Goal: Task Accomplishment & Management: Complete application form

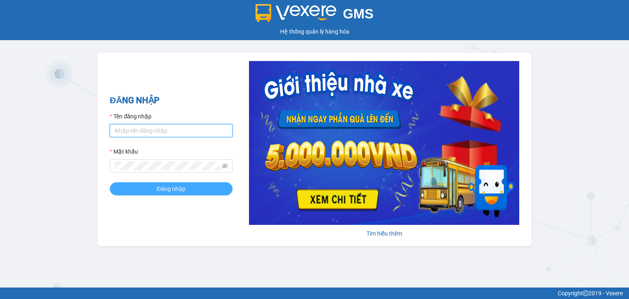
type input "kho.hongduc"
click at [183, 188] on span "Đăng nhập" at bounding box center [171, 188] width 29 height 9
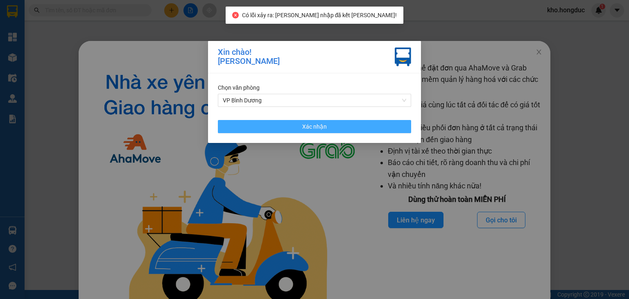
click at [391, 127] on button "Xác nhận" at bounding box center [314, 126] width 193 height 13
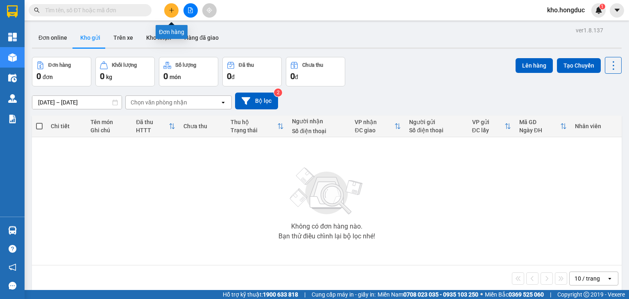
click at [170, 7] on button at bounding box center [171, 10] width 14 height 14
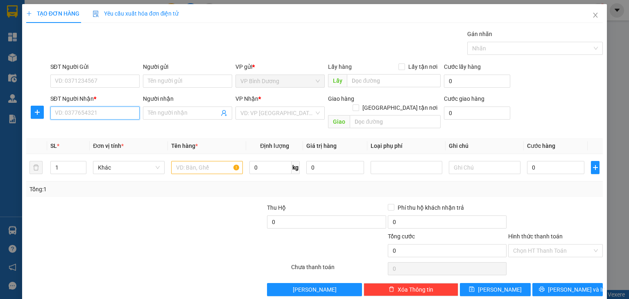
click at [118, 109] on input "SĐT Người Nhận *" at bounding box center [94, 112] width 89 height 13
click at [113, 125] on div "0878742325 - Anh Chính" at bounding box center [94, 128] width 81 height 9
type input "0878742325"
type input "Anh Chính"
checkbox input "true"
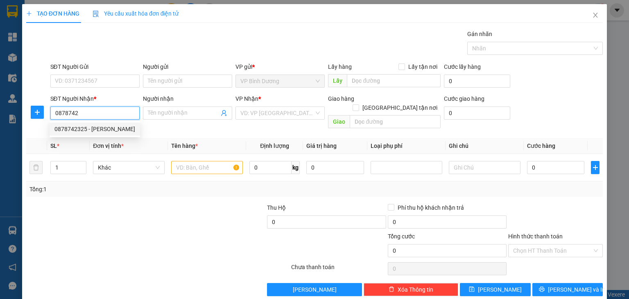
type input "050, thôn 4, xã Eaktur, huyện Cưkuin, Đăk Lăk"
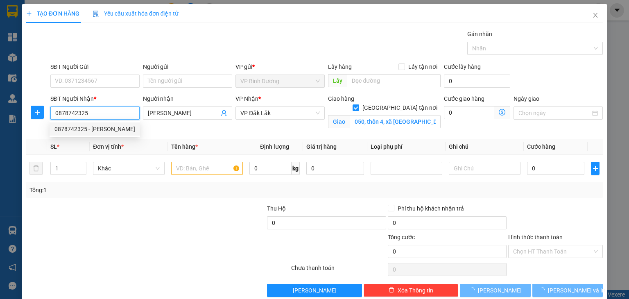
type input "375.000"
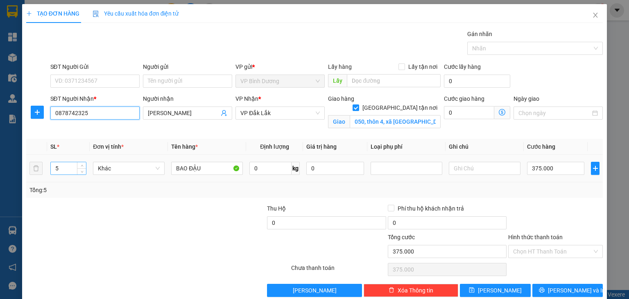
type input "0878742325"
click at [75, 167] on input "5" at bounding box center [68, 168] width 35 height 12
type input "7"
click at [133, 225] on div at bounding box center [85, 218] width 120 height 29
click at [72, 167] on input "7" at bounding box center [68, 168] width 35 height 12
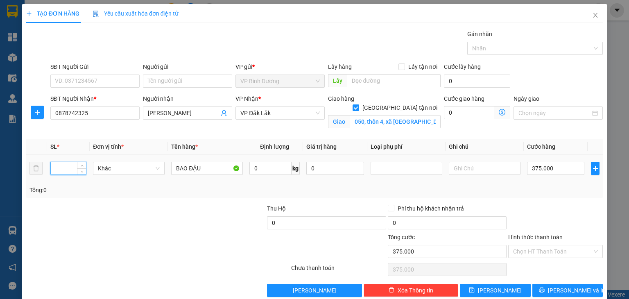
type input "7"
click at [263, 165] on input "0" at bounding box center [270, 168] width 42 height 13
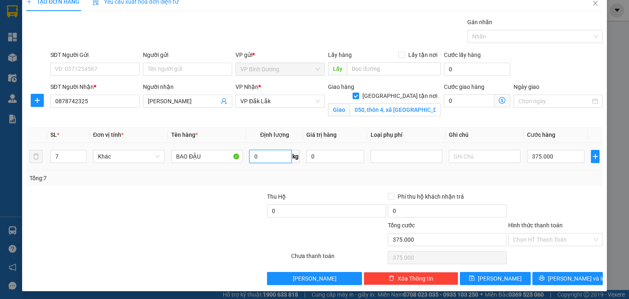
scroll to position [13, 0]
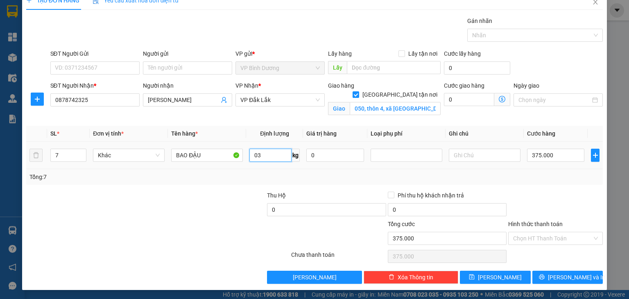
type input "0"
type input "350"
click at [324, 150] on input "0" at bounding box center [334, 155] width 57 height 13
type input "0"
click at [533, 150] on input "375.000" at bounding box center [555, 155] width 57 height 13
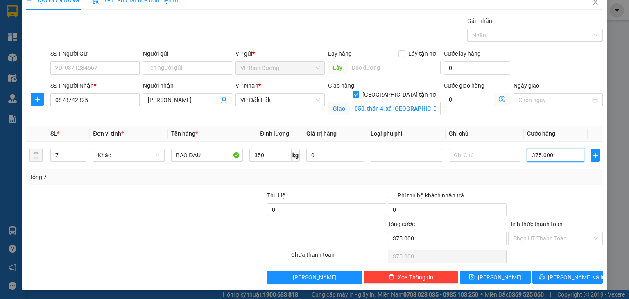
type input "5"
type input "00.005"
type input "52"
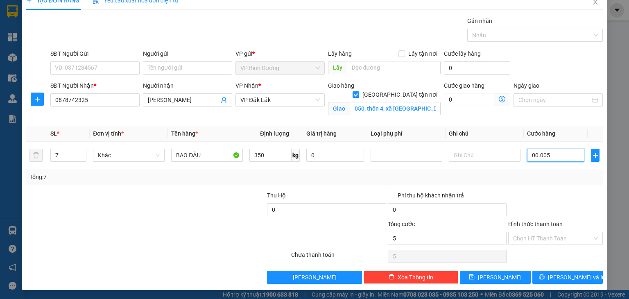
type input "0.000.052"
type input "525"
type input "0.000.000.525"
type input "525"
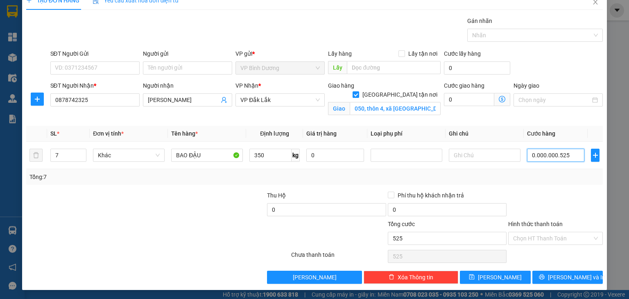
type input "525"
type input "0.000.000.525"
type input "52"
type input "000.000.052"
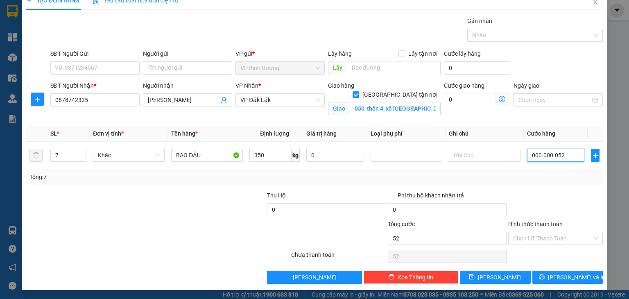
type input "5"
type input "00.000.005"
type input "0"
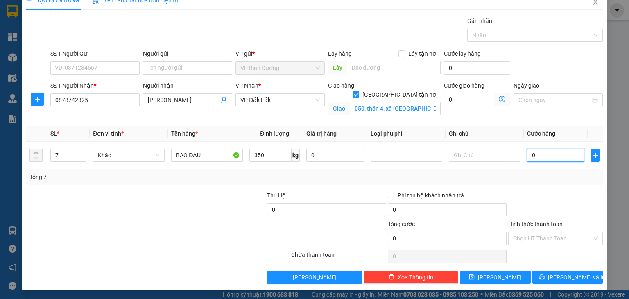
type input "0"
type input "5"
type input "005"
type input "52"
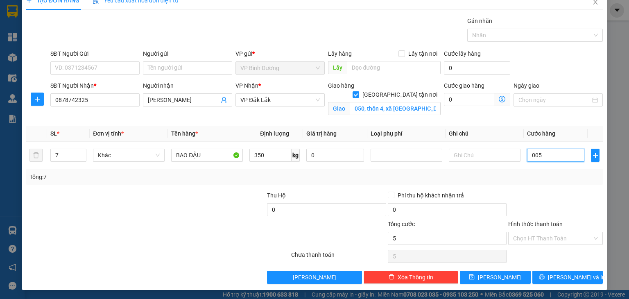
type input "52"
type input "0.052"
type input "525"
type input "00.525"
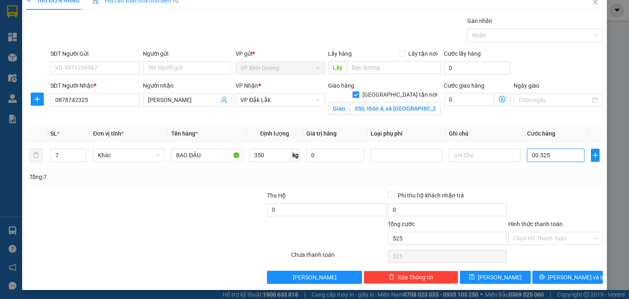
type input "5.250"
type input "000.052.500"
type input "52.500"
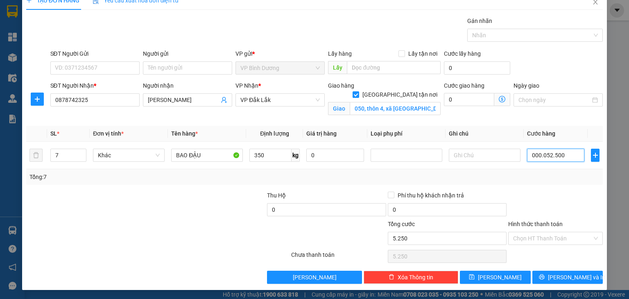
type input "0.000.052.500"
type input "525.000"
type input "00.000.525.000"
type input "5.255.000"
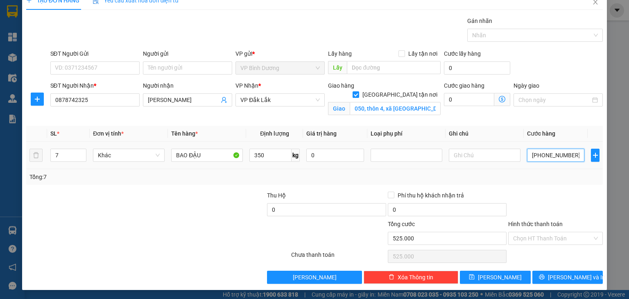
type input "5.255.000"
click at [545, 153] on input "000.005.255.000" at bounding box center [555, 155] width 57 height 13
type input "00.005.255.000"
type input "525.500"
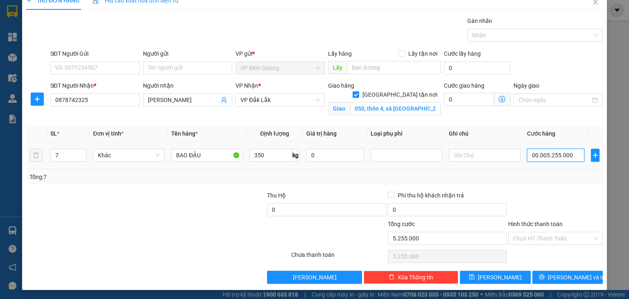
type input "0.000.525.500"
type input "52.550"
type input "000.052.550"
type input "5.255"
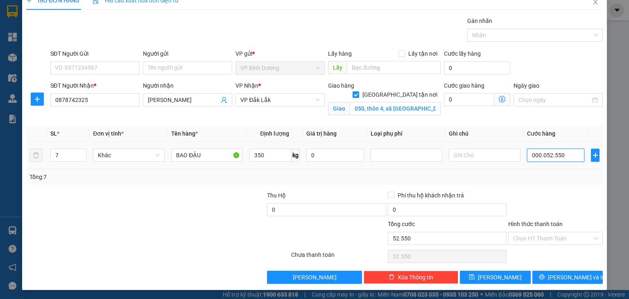
type input "5.255"
type input "00.005.255"
type input "525"
type input "0.000.525"
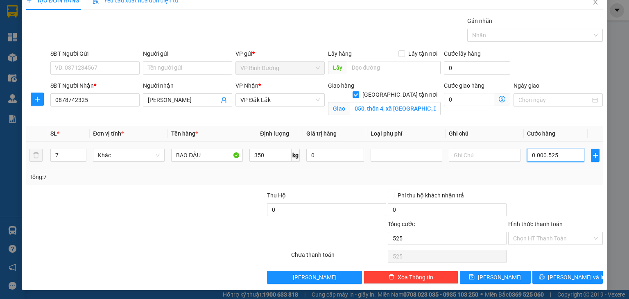
type input "52"
type input "000.052"
type input "5"
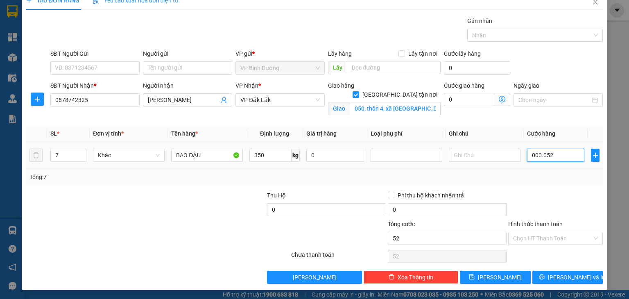
type input "00.005"
type input "0"
type input "5"
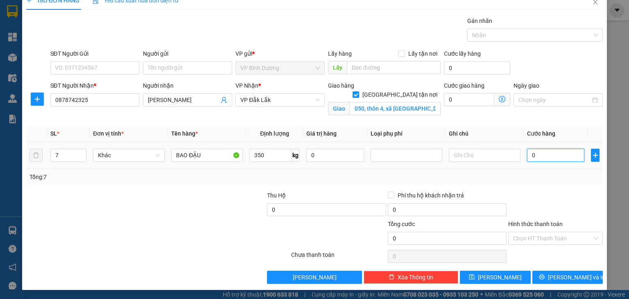
type input "5"
type input "005"
type input "52"
type input "0.052"
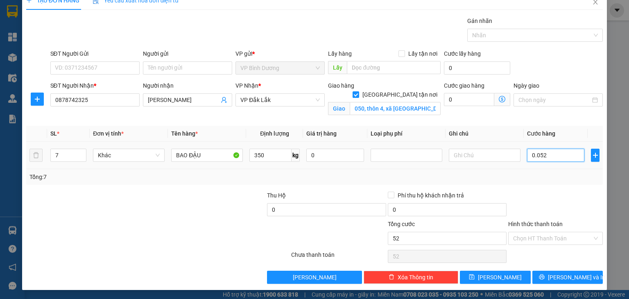
type input "525"
type input "00.525"
type input "52"
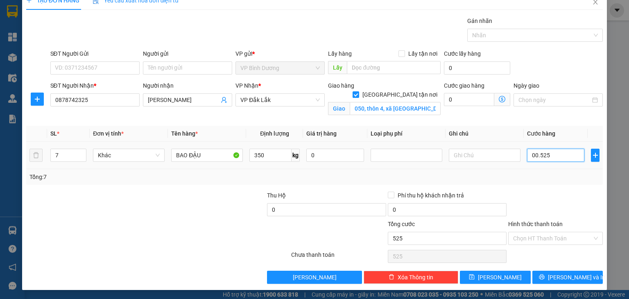
type input "00.052"
type input "5"
type input "0.005"
type input "0"
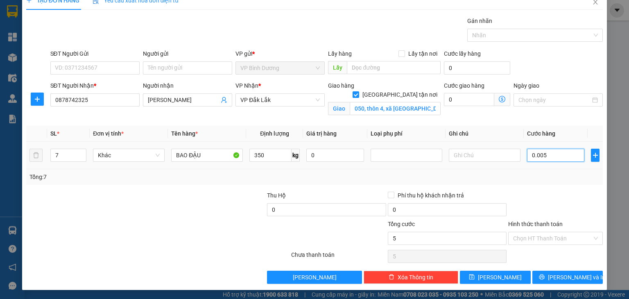
type input "0"
type input "5"
type input "0.052"
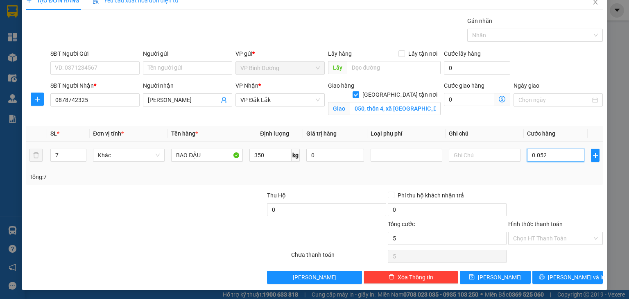
type input "52"
type input "525"
type input "000.525"
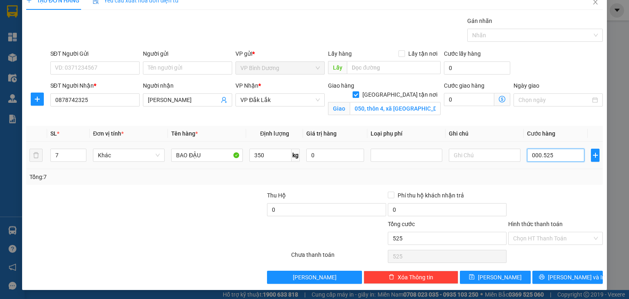
type input "525"
type input "55"
type input "00.055"
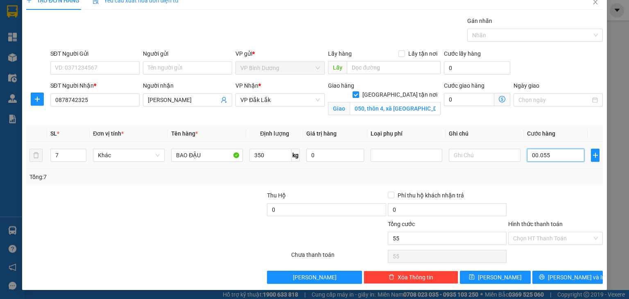
type input "5"
type input "0.005"
type input "0"
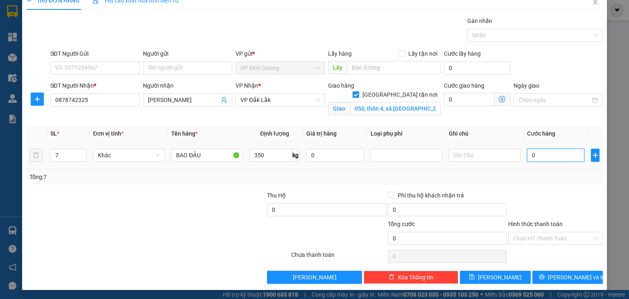
type input "0"
type input "50"
type input "520"
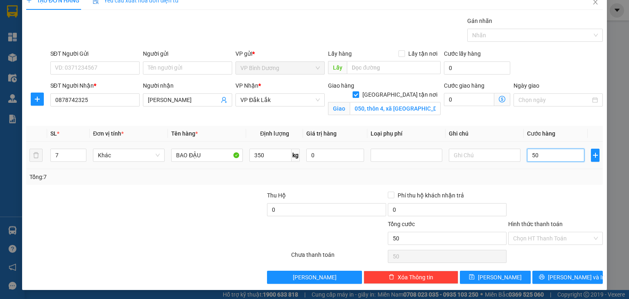
type input "520"
type input "5.525"
type input "552"
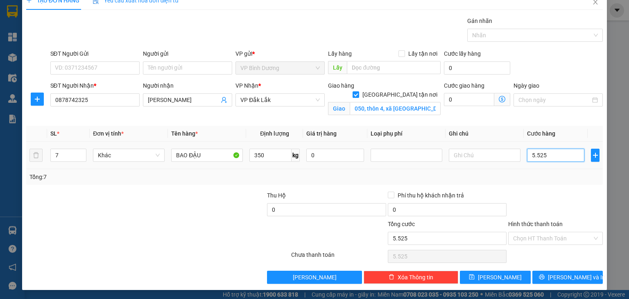
type input "552"
type input "55"
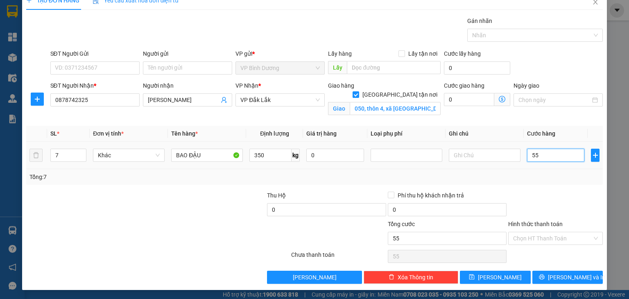
type input "5"
type input "52"
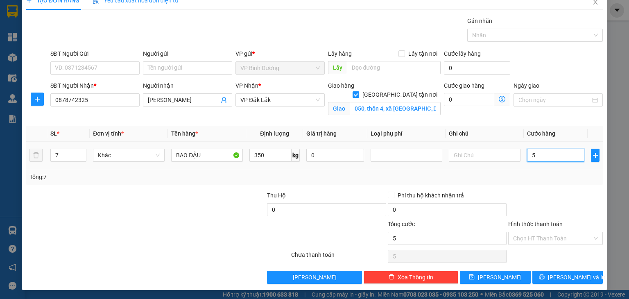
type input "052"
type input "525"
type input "0.525"
type input "52"
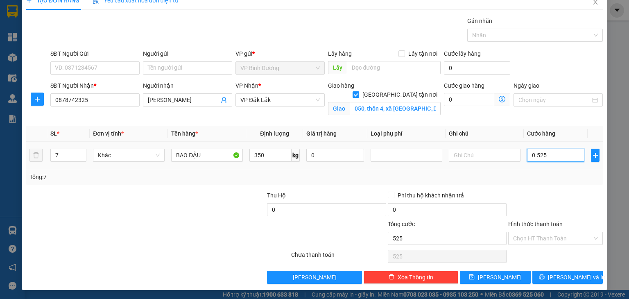
type input "52"
type input "052"
type input "5"
type input "05"
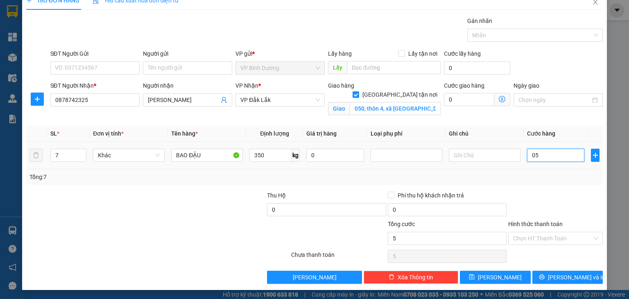
type input "0"
type input "50"
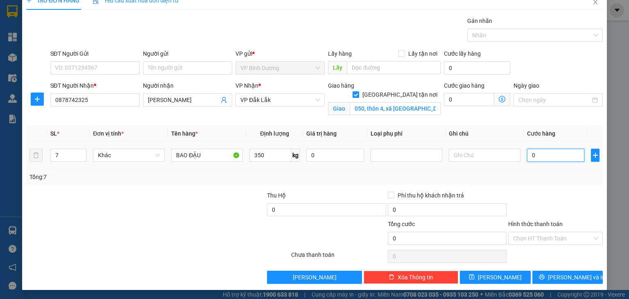
type input "50"
type input "520"
type input "5.525"
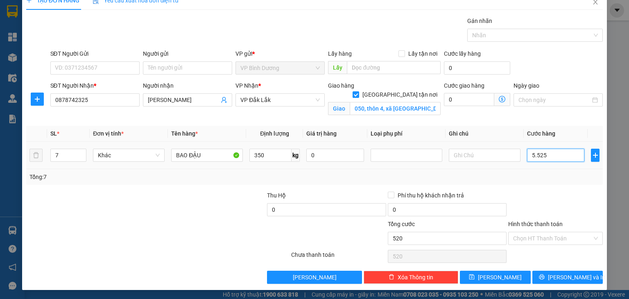
type input "5.525"
type input "52.500"
type input "522.500"
type input "52.225.000"
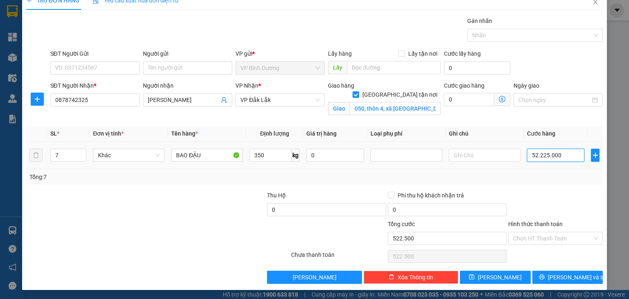
type input "52.225.000"
type input "522.225.000"
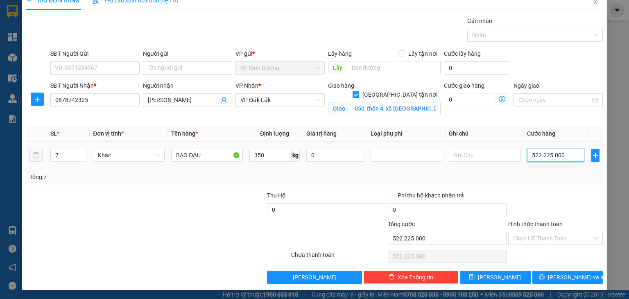
type input "52.225.000"
type input "5.222.500"
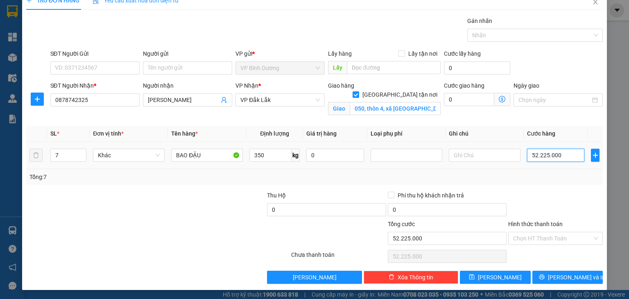
type input "5.222.500"
type input "522.500"
type input "52.250"
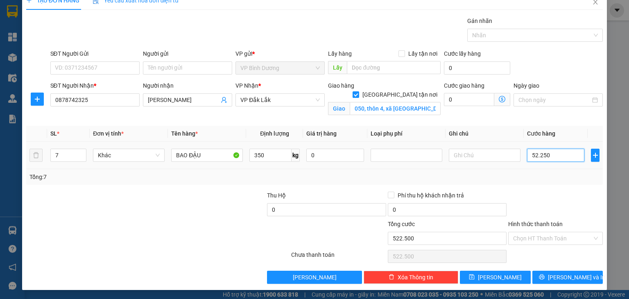
type input "52.250"
type input "52.000"
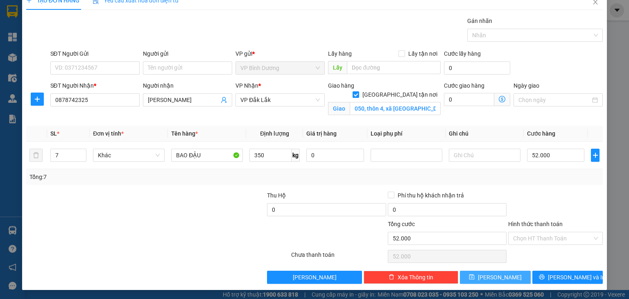
click at [502, 271] on button "Lưu" at bounding box center [495, 277] width 71 height 13
checkbox input "false"
type input "0"
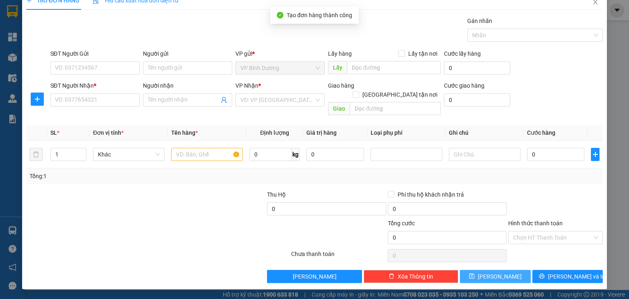
scroll to position [3, 0]
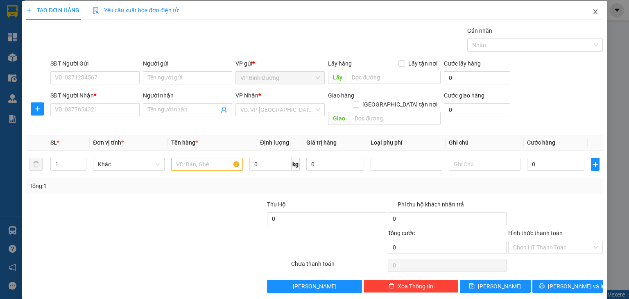
click at [593, 10] on icon "close" at bounding box center [595, 11] width 5 height 5
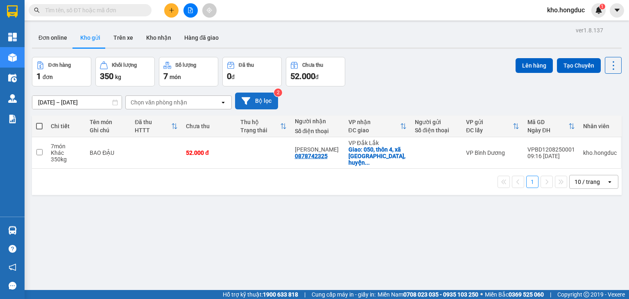
click at [263, 103] on button "Bộ lọc" at bounding box center [256, 101] width 43 height 17
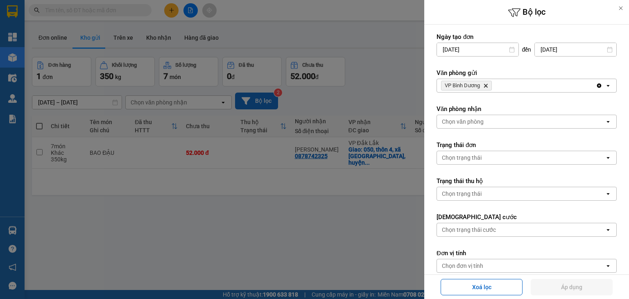
click at [263, 103] on div at bounding box center [314, 149] width 629 height 299
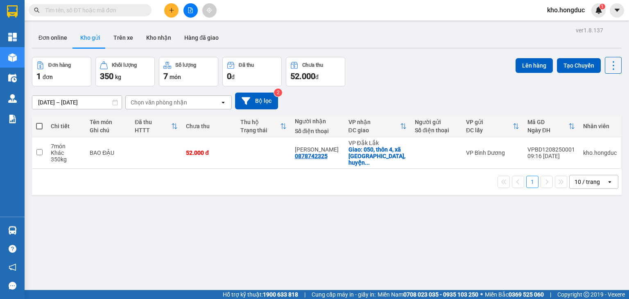
drag, startPoint x: 441, startPoint y: 213, endPoint x: 519, endPoint y: 191, distance: 81.4
click at [442, 213] on div "ver 1.8.137 Đơn online Kho gửi Trên xe Kho nhận Hàng đã giao Đơn hàng 1 đơn Khố…" at bounding box center [327, 174] width 596 height 299
